Goal: Task Accomplishment & Management: Manage account settings

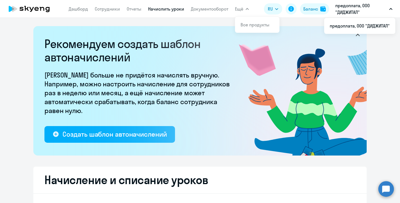
select select "10"
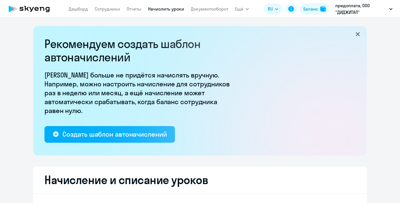
select select "10"
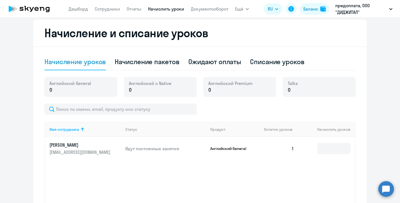
scroll to position [151, 0]
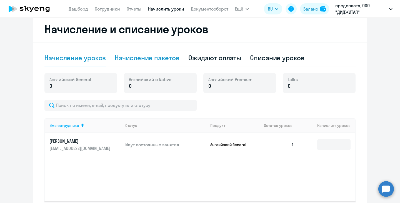
click at [161, 58] on div "Начисление пакетов" at bounding box center [147, 57] width 64 height 9
select select "10"
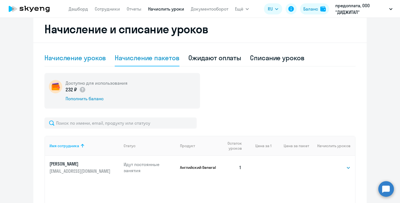
click at [78, 54] on div "Начисление уроков" at bounding box center [74, 57] width 61 height 9
select select "10"
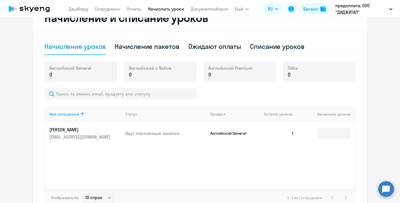
scroll to position [196, 0]
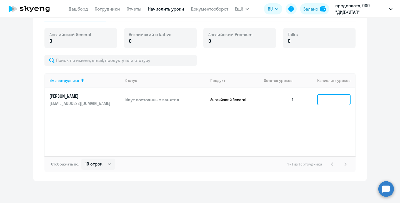
click at [326, 100] on input at bounding box center [333, 99] width 33 height 11
type input "4"
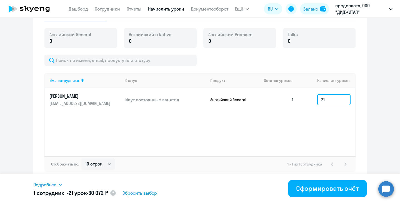
type input "2"
type input "3"
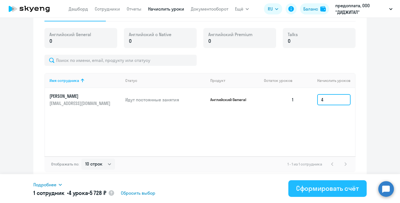
type input "4"
click at [307, 189] on div "Сформировать счёт" at bounding box center [327, 188] width 63 height 9
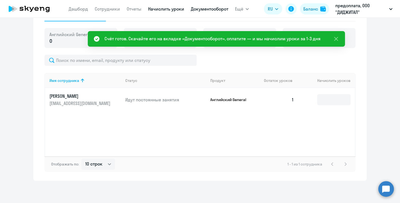
click at [204, 10] on link "Документооборот" at bounding box center [210, 9] width 38 height 6
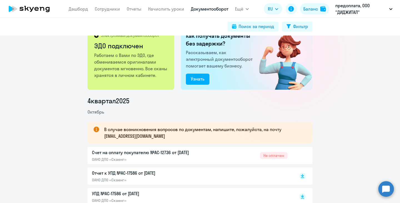
scroll to position [18, 0]
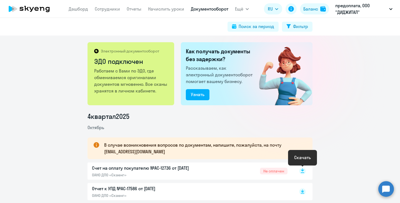
click at [303, 172] on rect at bounding box center [302, 171] width 7 height 7
